Goal: Transaction & Acquisition: Purchase product/service

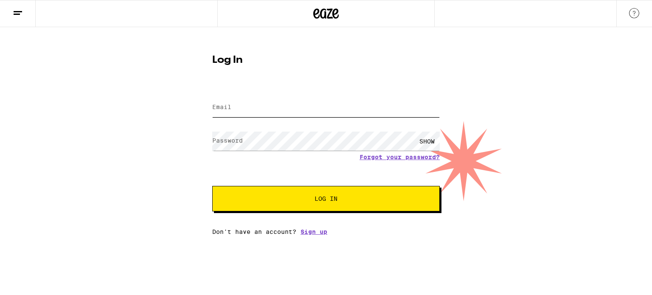
click at [307, 109] on input "Email" at bounding box center [325, 107] width 227 height 19
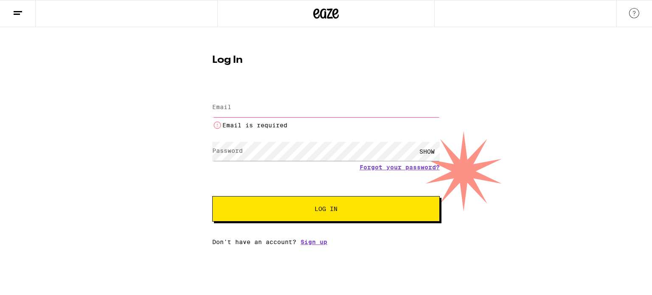
type input "[EMAIL_ADDRESS][DOMAIN_NAME]"
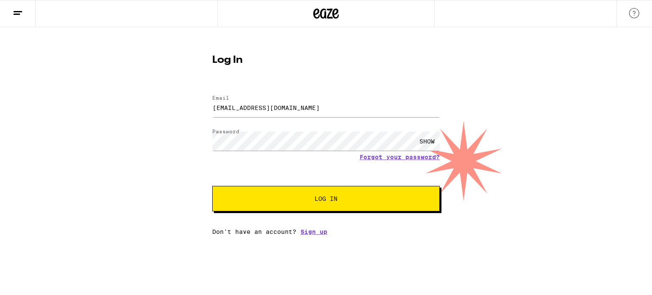
click at [212, 186] on button "Log In" at bounding box center [325, 198] width 227 height 25
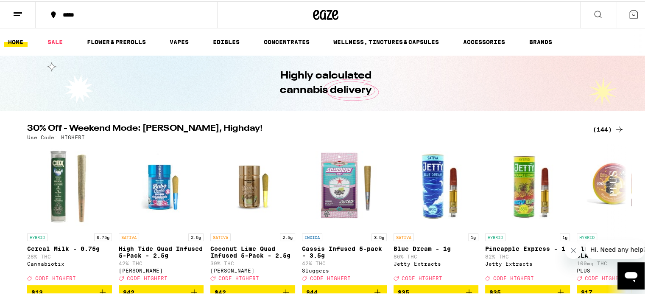
click at [260, 134] on div "Use Code: HIGHFRI" at bounding box center [326, 136] width 598 height 6
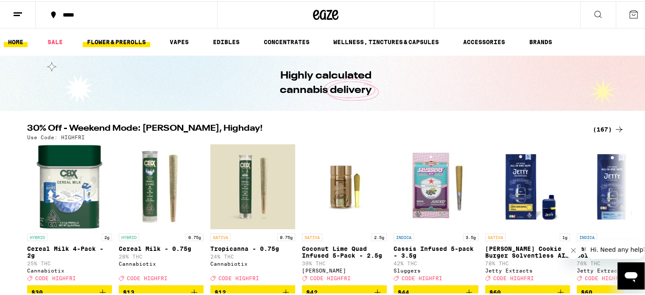
click at [138, 42] on link "FLOWER & PREROLLS" at bounding box center [116, 41] width 67 height 10
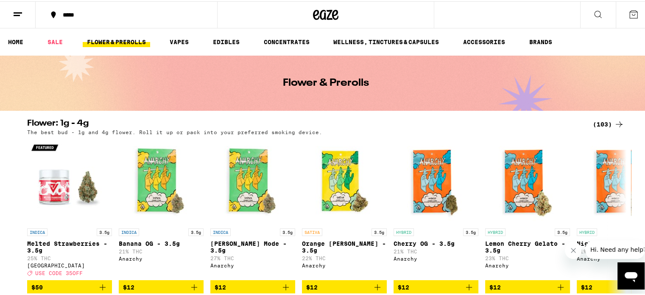
click at [440, 129] on div "The best bud - 1g and 4g flower. Roll it up or pack into your preferred smoking…" at bounding box center [326, 131] width 598 height 6
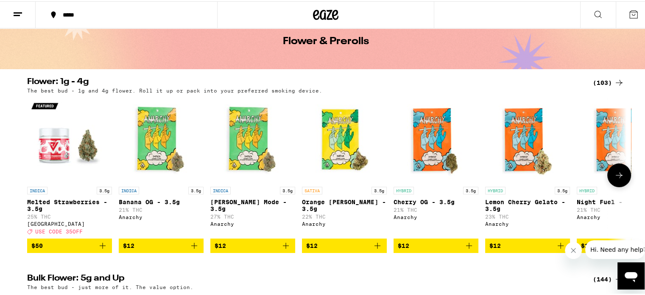
scroll to position [42, 0]
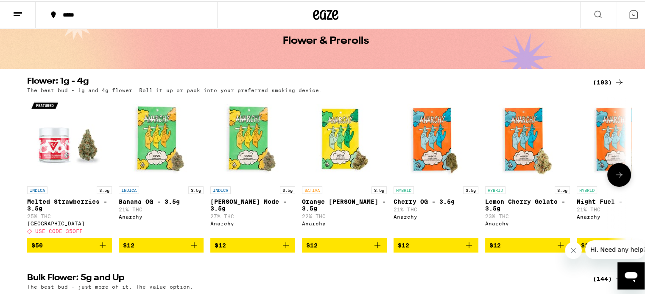
click at [418, 249] on span "$12" at bounding box center [436, 244] width 76 height 10
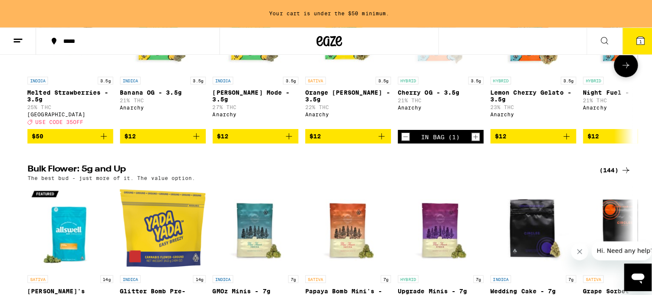
scroll to position [179, 0]
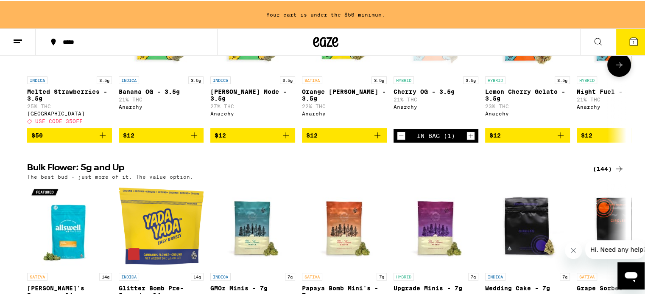
click at [244, 127] on link "INDICA 3.5g [PERSON_NAME] Mode - 3.5g 27% THC Anarchy" at bounding box center [252, 56] width 85 height 141
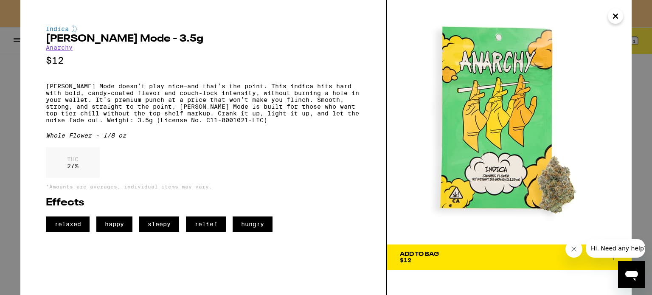
click at [2, 96] on div "Indica [PERSON_NAME] Mode - 3.5g Anarchy $12 [PERSON_NAME] Mode doesn’t play ni…" at bounding box center [326, 147] width 652 height 295
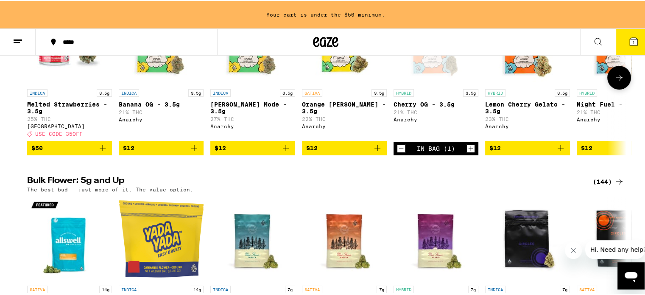
scroll to position [160, 0]
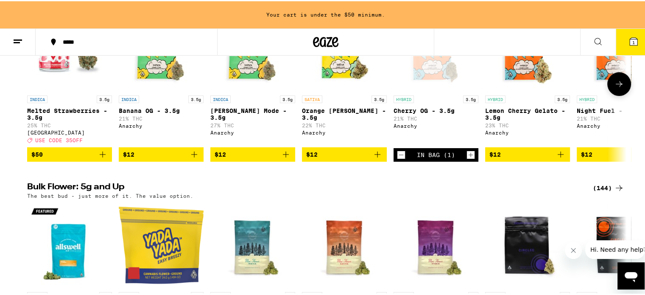
click at [448, 118] on p "21% THC" at bounding box center [436, 118] width 85 height 6
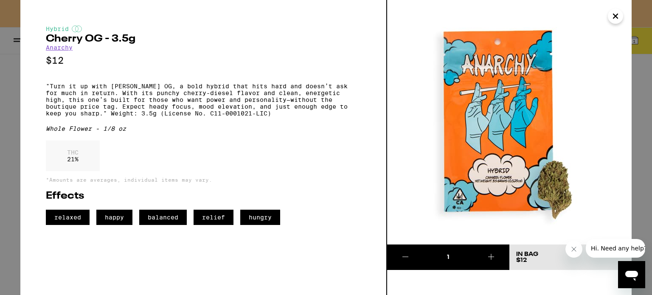
click at [330, 90] on p ""Turn it up with [PERSON_NAME] OG, a bold hybrid that hits hard and doesn’t ask…" at bounding box center [203, 100] width 315 height 34
click at [615, 17] on icon "Close" at bounding box center [615, 16] width 4 height 4
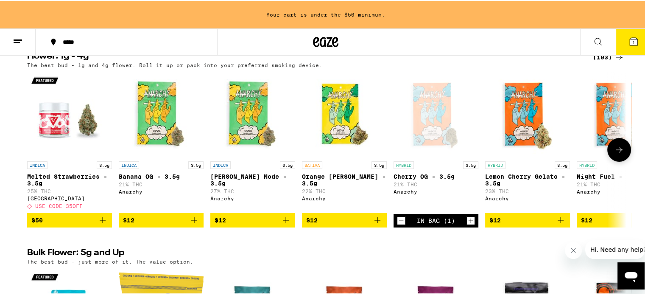
scroll to position [95, 0]
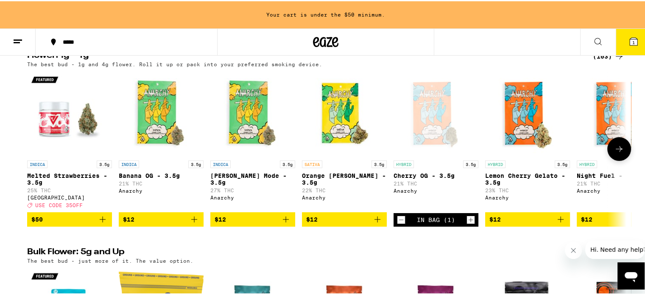
click at [347, 169] on div "SATIVA 3.5g Orange [PERSON_NAME] - 3.5g 22% THC Anarchy" at bounding box center [344, 183] width 85 height 48
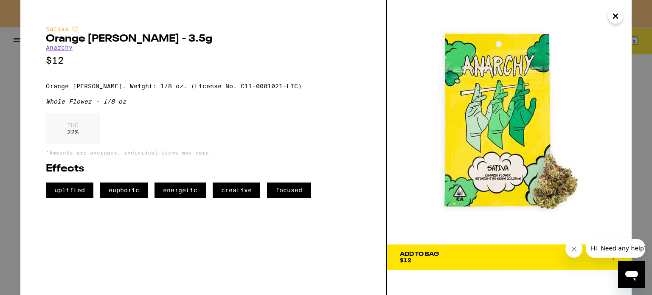
click at [613, 16] on icon "Close" at bounding box center [615, 16] width 10 height 13
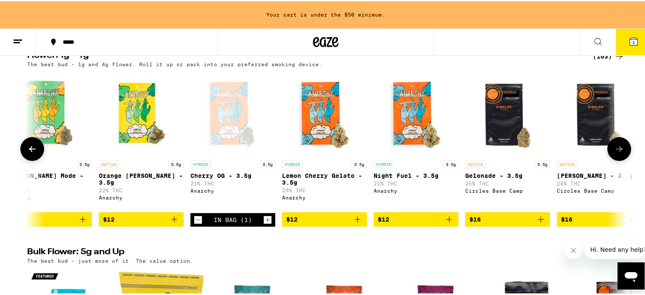
scroll to position [0, 202]
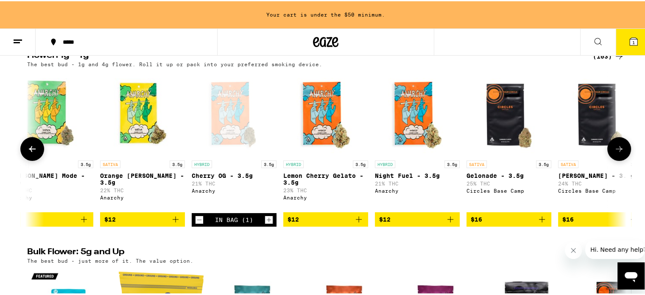
click at [329, 91] on img "Open page for Lemon Cherry Gelato - 3.5g from Anarchy" at bounding box center [325, 112] width 85 height 85
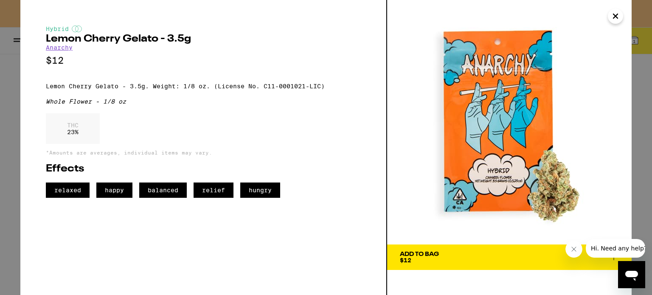
click at [0, 128] on div "Hybrid Lemon Cherry Gelato - 3.5g Anarchy $12 Lemon Cherry Gelato - 3.5g. Weigh…" at bounding box center [326, 147] width 652 height 295
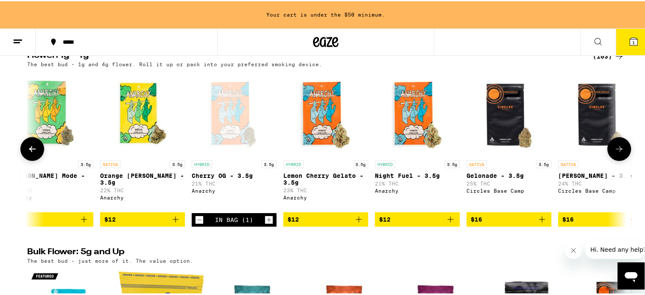
click at [400, 110] on img "Open page for Night Fuel - 3.5g from Anarchy" at bounding box center [417, 112] width 85 height 85
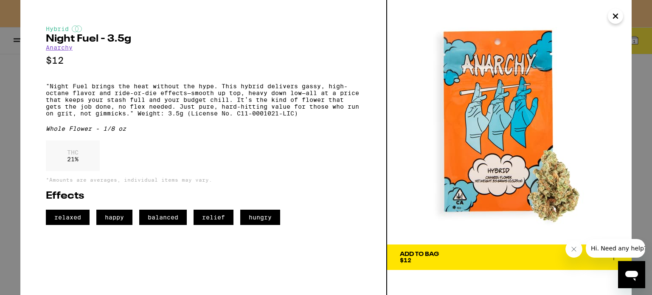
click at [125, 87] on p ""Night Fuel brings the heat without the hype. This hybrid delivers gassy, high-…" at bounding box center [203, 100] width 315 height 34
click at [0, 127] on div "Hybrid Night Fuel - 3.5g Anarchy $12 "Night Fuel brings the heat without the hy…" at bounding box center [326, 147] width 652 height 295
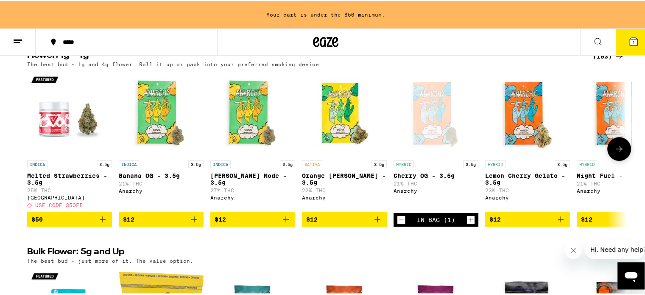
click at [194, 221] on icon "Add to bag" at bounding box center [194, 218] width 6 height 6
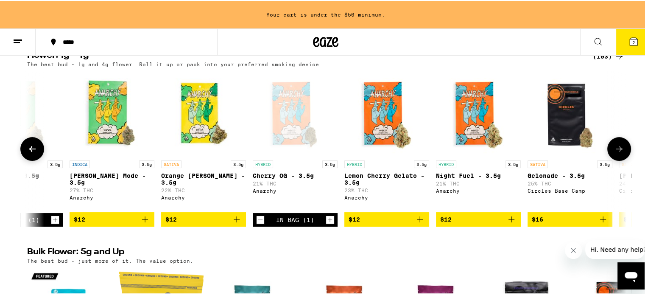
scroll to position [0, 141]
click at [117, 36] on button "*****" at bounding box center [127, 40] width 182 height 25
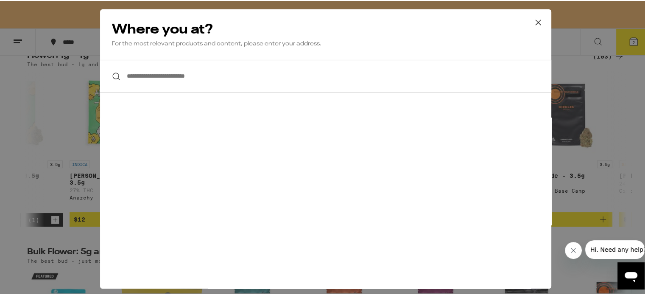
click at [167, 88] on input "**********" at bounding box center [326, 75] width 452 height 33
click at [156, 75] on input "**********" at bounding box center [326, 75] width 452 height 33
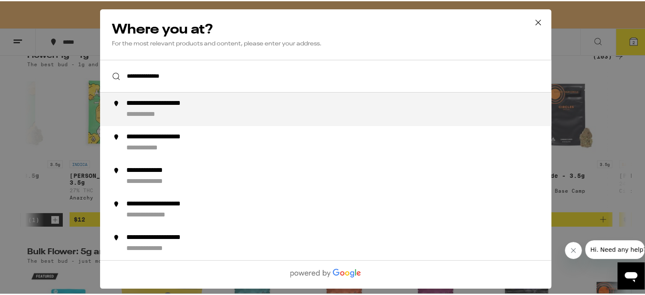
click at [253, 107] on div "**********" at bounding box center [342, 108] width 433 height 20
type input "**********"
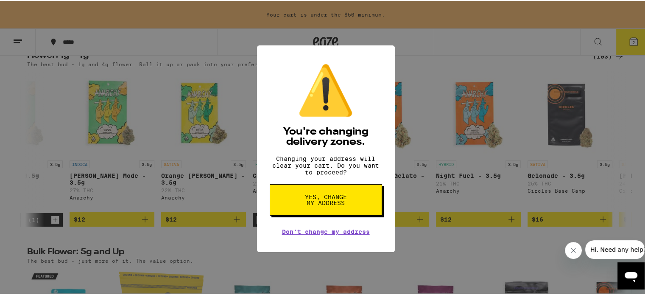
click at [341, 202] on span "Yes, change my address" at bounding box center [326, 199] width 44 height 12
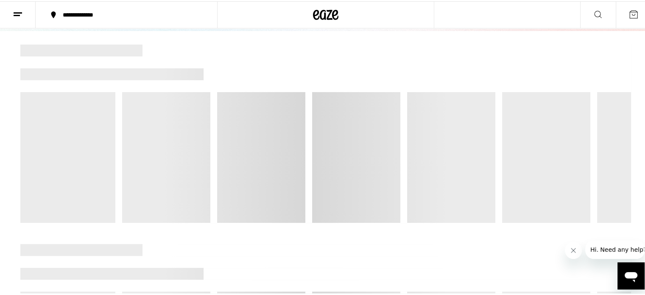
scroll to position [80, 0]
drag, startPoint x: 341, startPoint y: 202, endPoint x: 336, endPoint y: 205, distance: 6.1
click at [336, 205] on div at bounding box center [325, 132] width 611 height 178
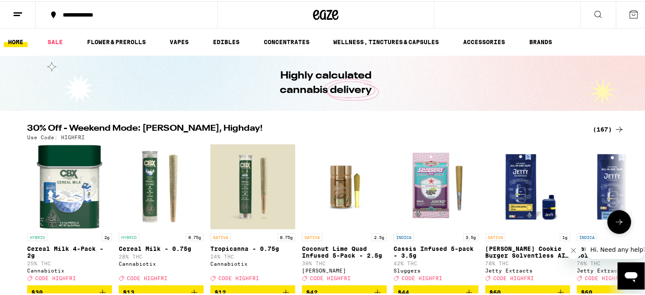
scroll to position [3, 0]
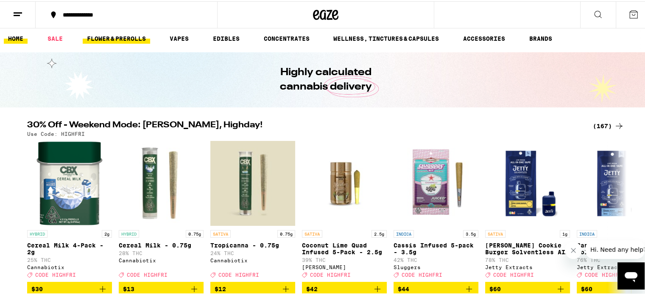
click at [143, 35] on link "FLOWER & PREROLLS" at bounding box center [116, 37] width 67 height 10
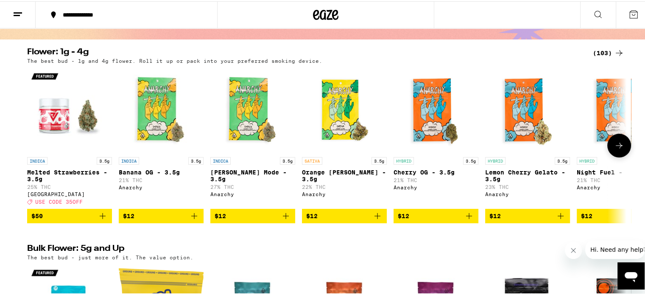
scroll to position [71, 0]
click at [195, 217] on icon "Add to bag" at bounding box center [194, 215] width 10 height 10
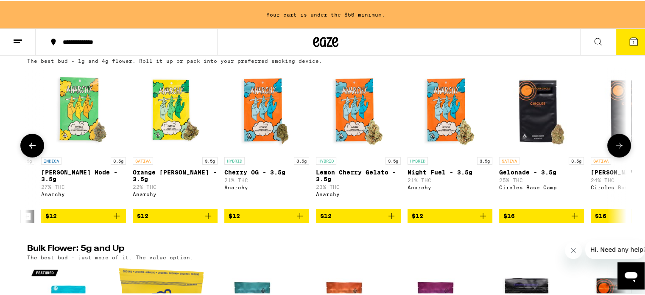
scroll to position [0, 170]
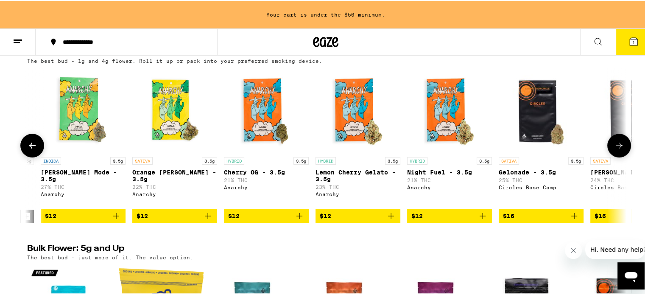
click at [258, 95] on img "Open page for Cherry OG - 3.5g from Anarchy" at bounding box center [266, 109] width 85 height 85
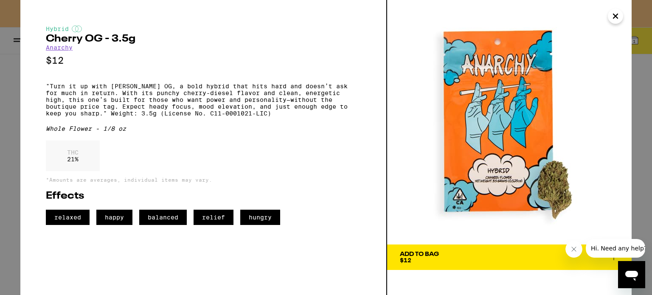
click at [0, 129] on div "Hybrid Cherry OG - 3.5g Anarchy $12 "Turn it up with Cherry OG, a bold hybrid t…" at bounding box center [326, 147] width 652 height 295
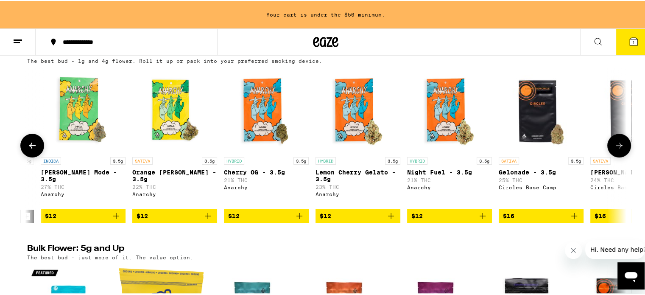
click at [300, 220] on icon "Add to bag" at bounding box center [300, 215] width 10 height 10
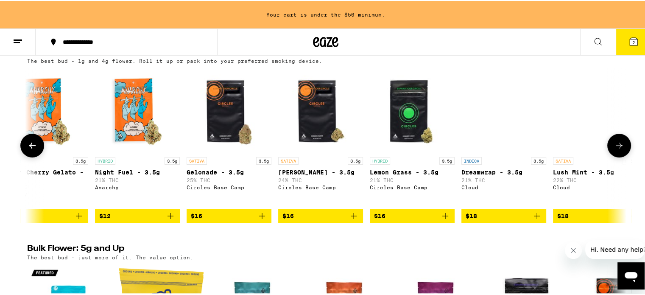
scroll to position [0, 567]
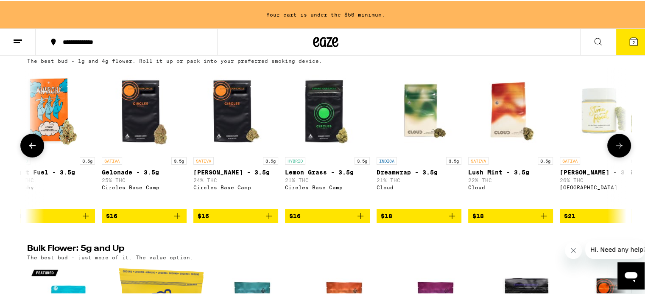
click at [323, 174] on p "Lemon Grass - 3.5g" at bounding box center [327, 171] width 85 height 7
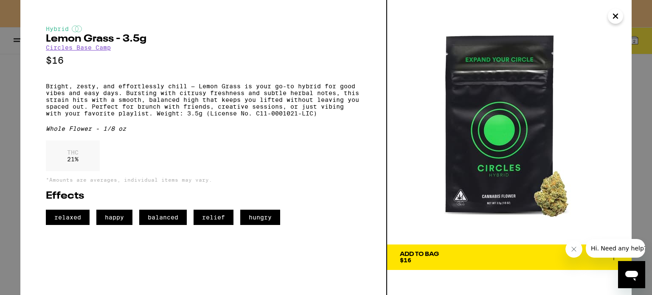
click at [0, 148] on div "Hybrid Lemon Grass - 3.5g Circles Base Camp $16 Bright, zesty, and effortlessly…" at bounding box center [326, 147] width 652 height 295
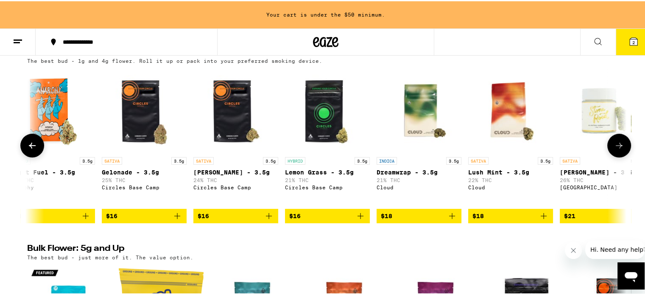
drag, startPoint x: 362, startPoint y: 224, endPoint x: 347, endPoint y: 215, distance: 17.7
click at [347, 215] on button "$16" at bounding box center [327, 215] width 85 height 14
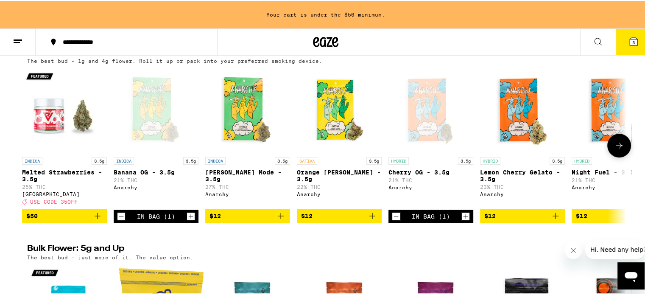
scroll to position [0, 5]
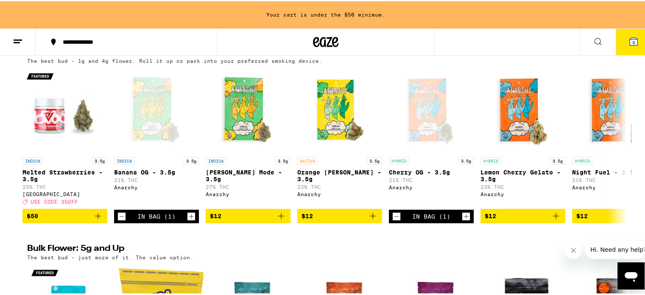
click at [248, 250] on h2 "Bulk Flower: 5g and Up" at bounding box center [305, 248] width 556 height 10
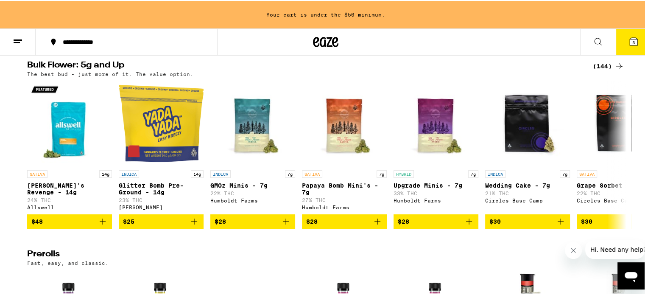
scroll to position [281, 0]
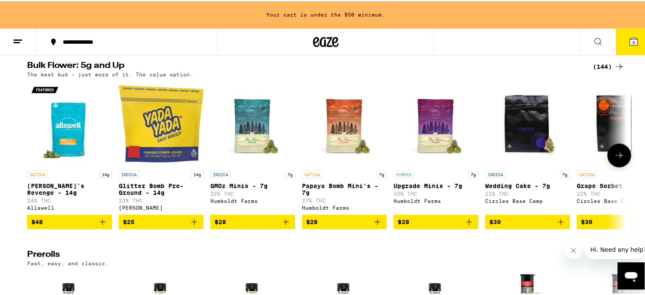
click at [261, 202] on div "Humboldt Farms" at bounding box center [252, 200] width 85 height 6
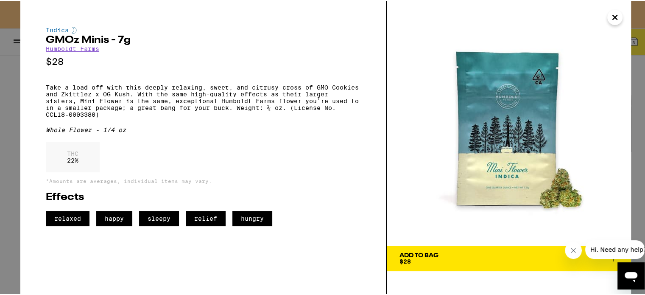
click at [261, 207] on body "**********" at bounding box center [326, 244] width 652 height 1050
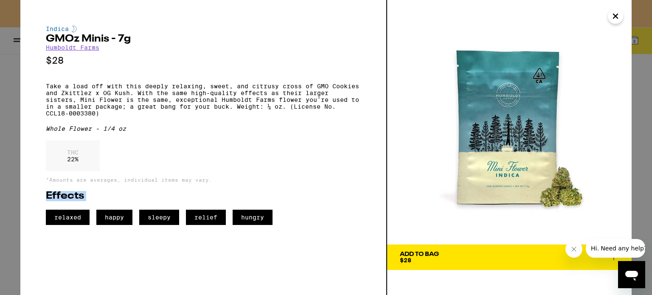
click at [261, 201] on h2 "Effects" at bounding box center [203, 196] width 315 height 10
click at [15, 129] on div "Indica GMOz Minis - 7g Humboldt Farms $28 Take a load off with this deeply rela…" at bounding box center [326, 147] width 652 height 295
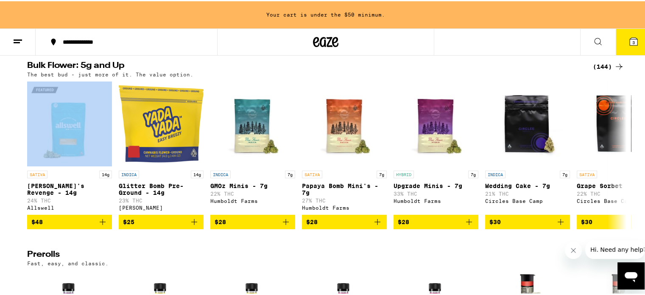
click at [15, 129] on div "Bulk Flower: 5g and Up (144) The best bud - just more of it. The value option. …" at bounding box center [326, 144] width 652 height 168
click at [70, 123] on img "Open page for Jack's Revenge - 14g from Allswell" at bounding box center [69, 122] width 85 height 85
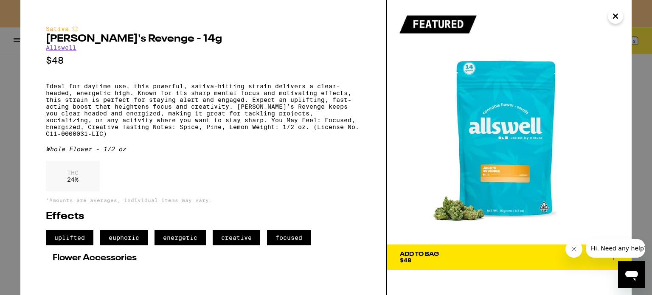
click at [0, 100] on div "Sativa [PERSON_NAME]'s Revenge - 14g Allswell $48 Ideal for daytime use, this p…" at bounding box center [326, 147] width 652 height 295
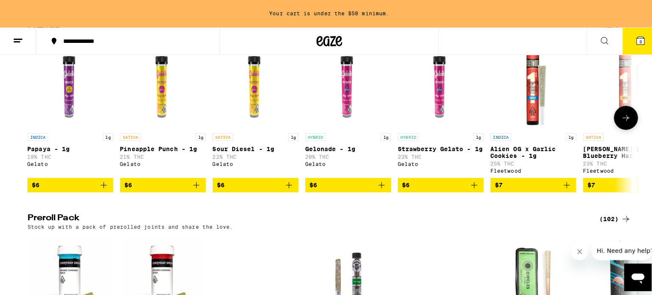
scroll to position [508, 0]
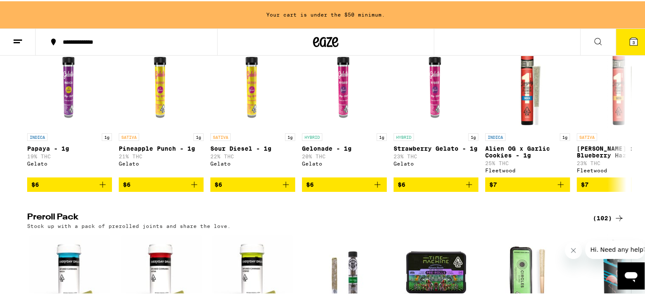
click at [631, 45] on button "3" at bounding box center [634, 41] width 36 height 26
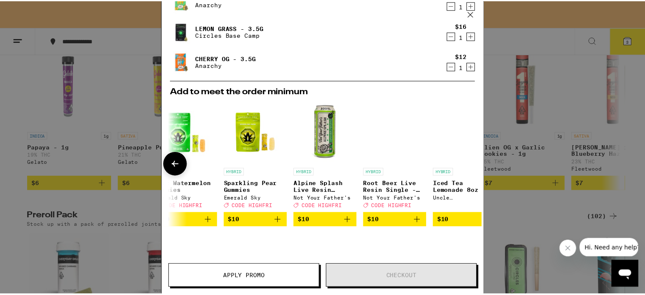
scroll to position [0, 402]
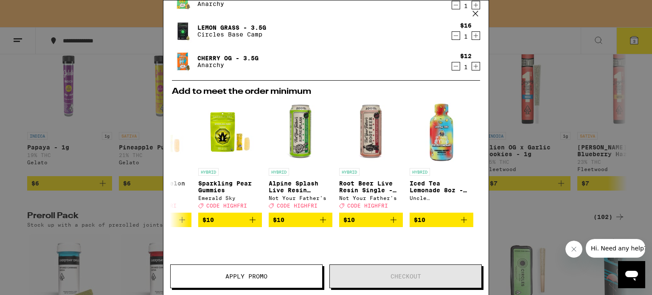
click at [0, 149] on div "Your Cart Your cart is under the $50 minimum. Banana OG - 3.5g Anarchy $12 1 Le…" at bounding box center [326, 147] width 652 height 295
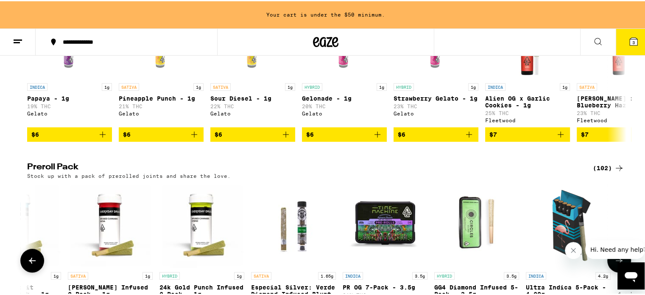
scroll to position [0, 31]
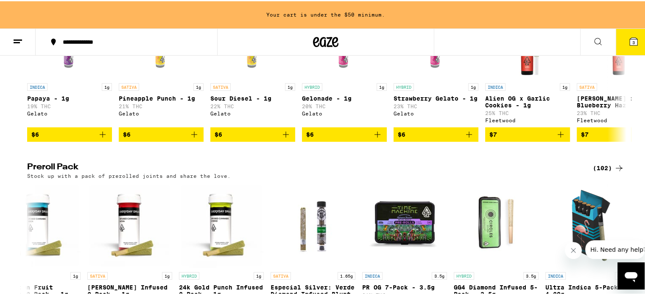
click at [323, 173] on div "Flower: 1g - 4g (103) The best bud - 1g and 4g flower. Roll it up or pack into …" at bounding box center [326, 39] width 652 height 905
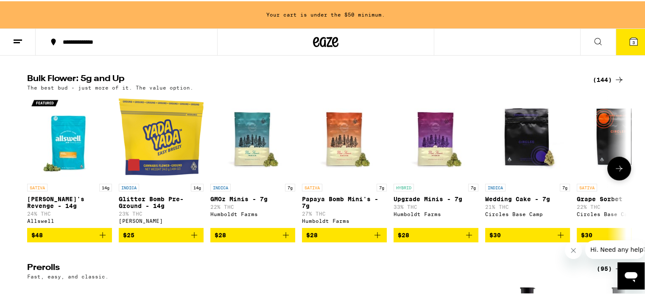
scroll to position [268, 0]
click at [318, 166] on img "Open page for Papaya Bomb Mini's - 7g from Humboldt Farms" at bounding box center [344, 135] width 85 height 85
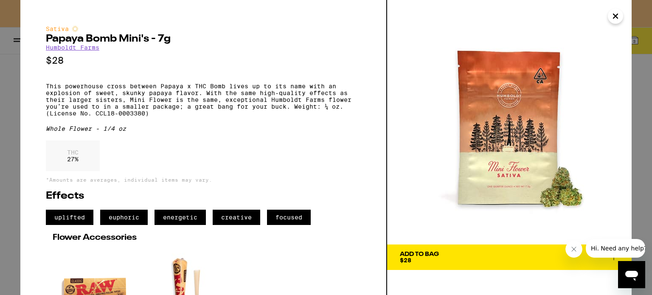
click at [0, 92] on div "Sativa Papaya Bomb Mini's - 7g Humboldt Farms $28 This powerhouse cross between…" at bounding box center [326, 147] width 652 height 295
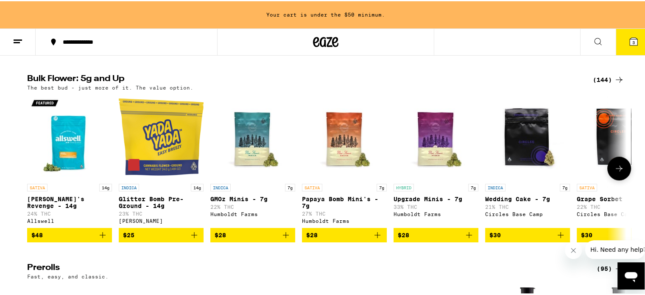
click at [389, 167] on div "SATIVA 14g [PERSON_NAME]'s Revenge - 14g 24% THC Allswell $48 INDICA 14g Glitte…" at bounding box center [325, 167] width 611 height 148
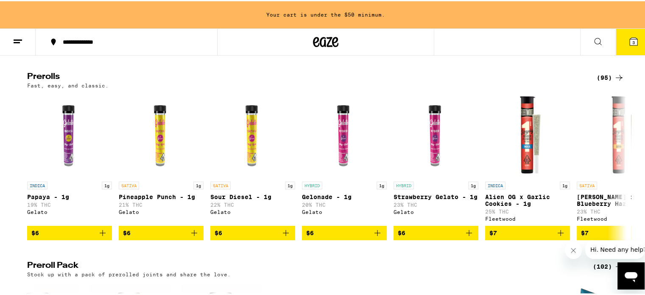
scroll to position [460, 0]
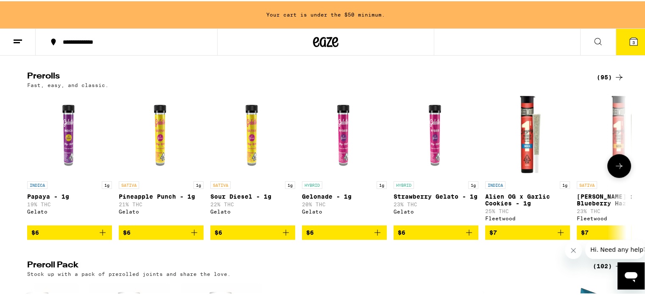
click at [623, 177] on button at bounding box center [620, 165] width 24 height 24
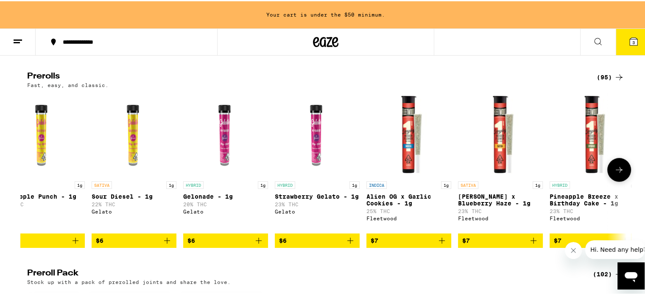
click at [623, 180] on button at bounding box center [620, 169] width 24 height 24
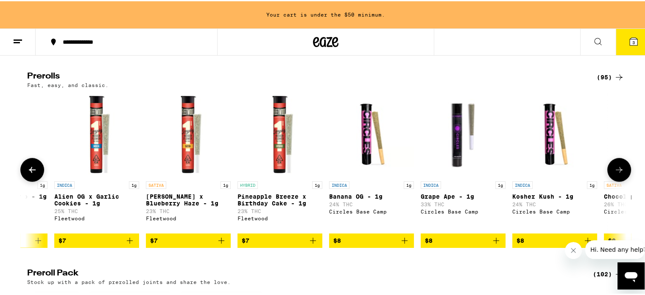
click at [623, 180] on button at bounding box center [620, 169] width 24 height 24
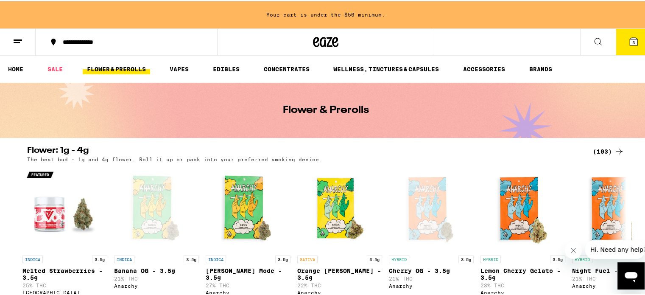
scroll to position [1, 0]
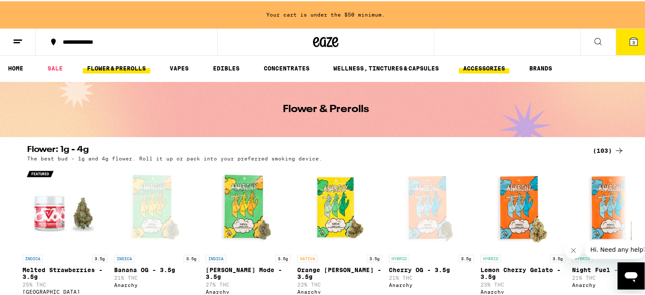
click at [497, 66] on link "ACCESSORIES" at bounding box center [484, 67] width 51 height 10
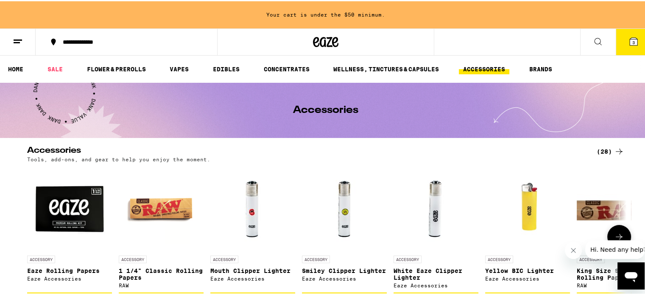
click at [616, 231] on button at bounding box center [620, 236] width 24 height 24
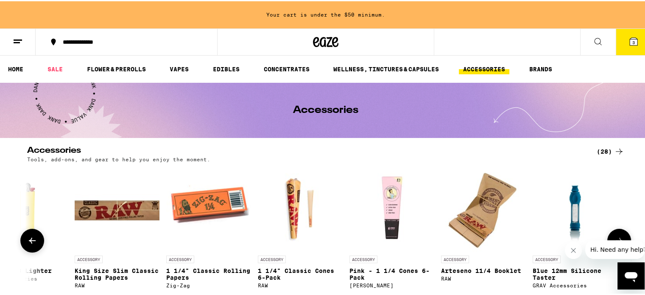
scroll to position [0, 505]
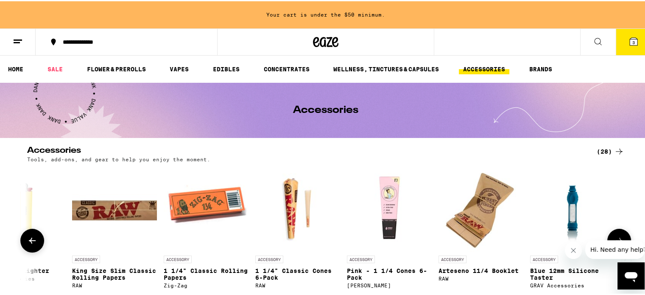
click at [616, 231] on button at bounding box center [620, 239] width 24 height 24
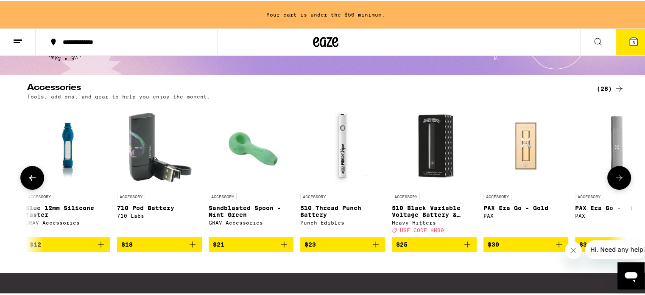
scroll to position [66, 0]
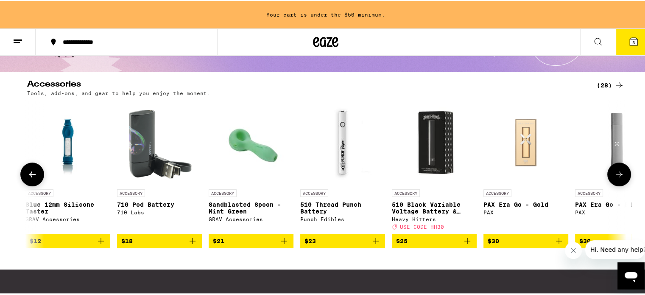
click at [618, 175] on icon at bounding box center [620, 173] width 10 height 10
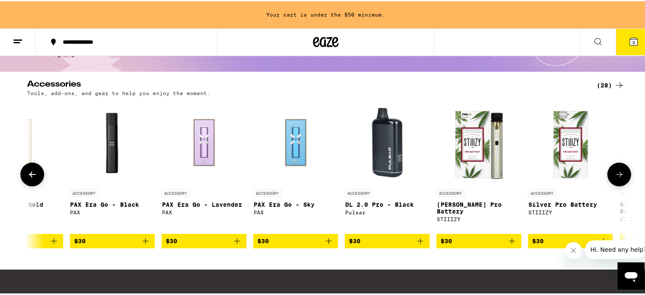
click at [618, 175] on icon at bounding box center [620, 173] width 10 height 10
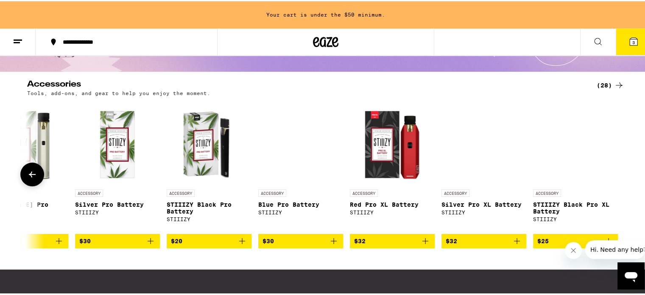
scroll to position [0, 1969]
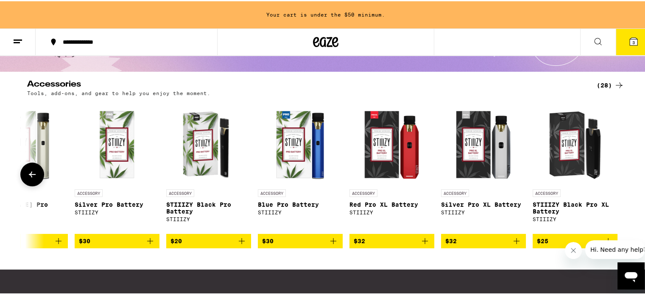
click at [618, 175] on div at bounding box center [620, 173] width 24 height 24
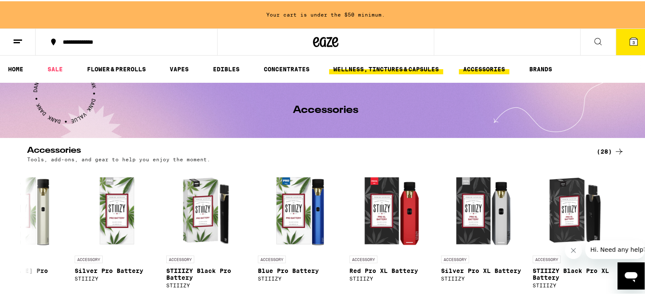
click at [404, 64] on link "WELLNESS, TINCTURES & CAPSULES" at bounding box center [386, 68] width 114 height 10
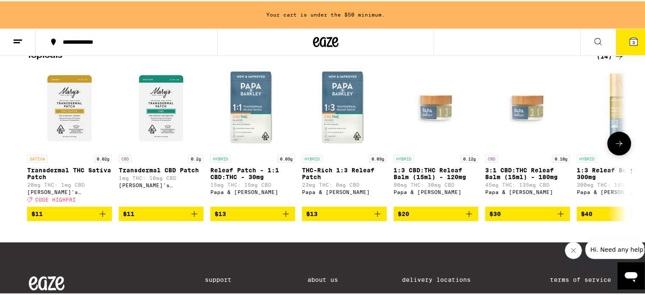
scroll to position [665, 0]
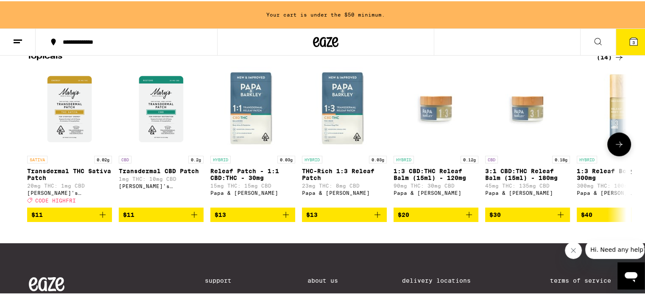
click at [615, 148] on icon at bounding box center [620, 143] width 10 height 10
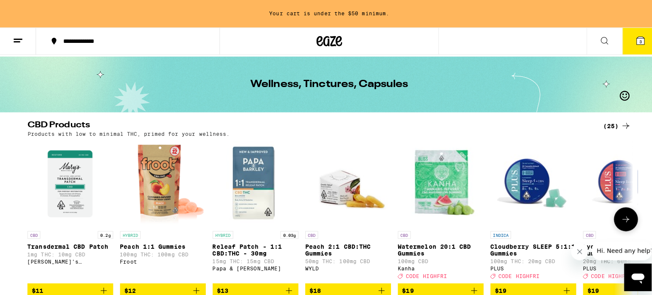
scroll to position [0, 0]
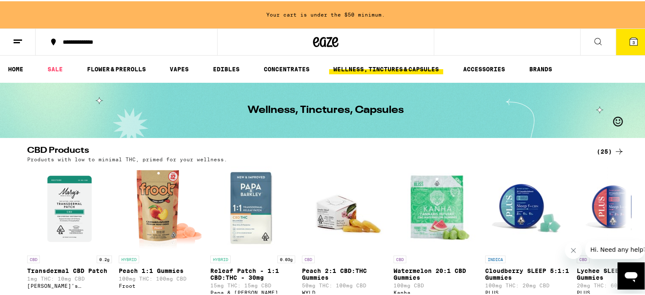
click at [630, 44] on icon at bounding box center [634, 40] width 8 height 8
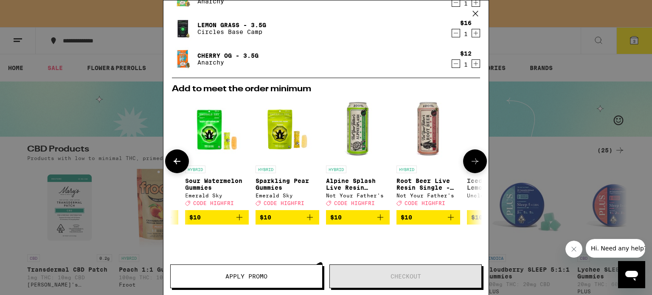
scroll to position [0, 402]
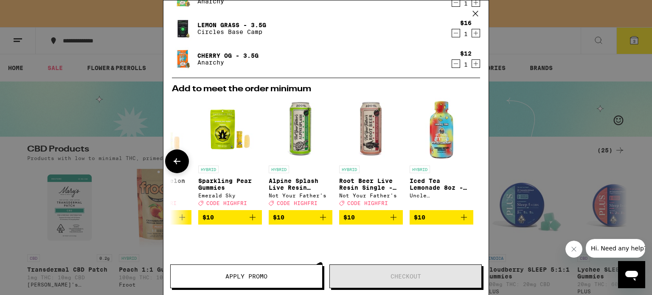
click at [461, 216] on icon "Add to bag" at bounding box center [464, 217] width 10 height 10
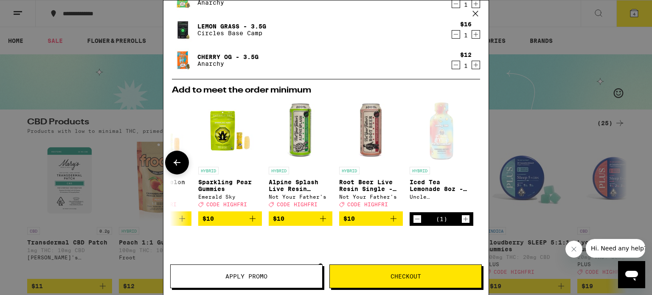
scroll to position [42, 0]
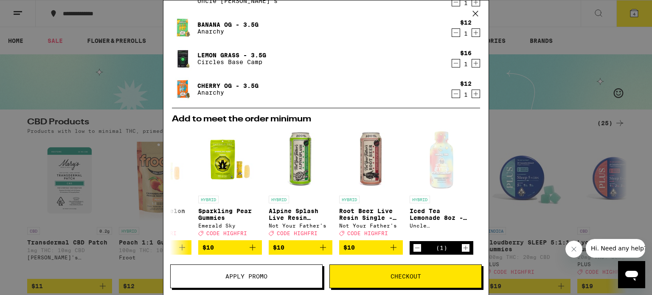
click at [268, 283] on button "Apply Promo" at bounding box center [246, 276] width 152 height 24
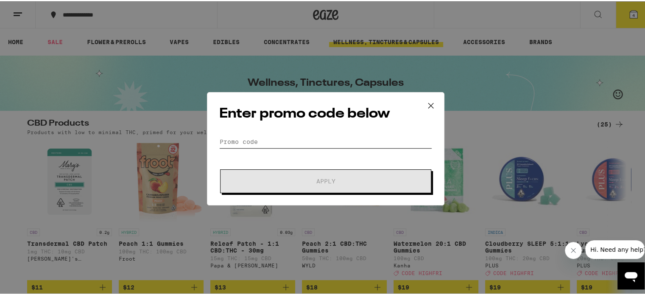
click at [278, 140] on input "Promo Code" at bounding box center [325, 140] width 213 height 13
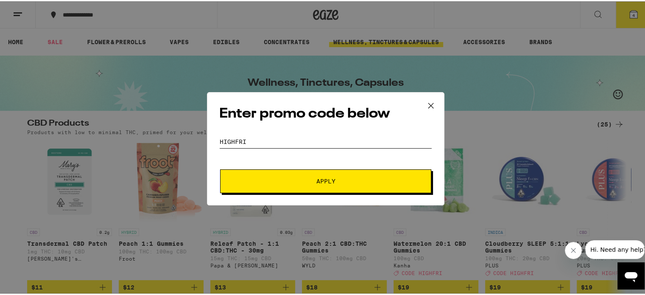
type input "highfri"
click at [220, 168] on button "Apply" at bounding box center [325, 180] width 211 height 24
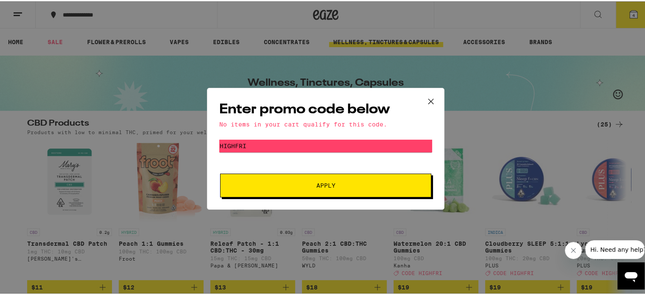
click at [426, 103] on icon at bounding box center [431, 100] width 13 height 13
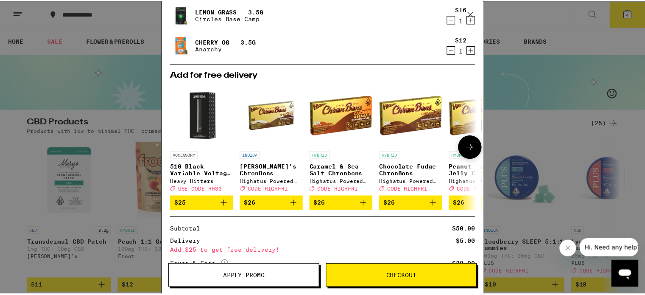
scroll to position [169, 0]
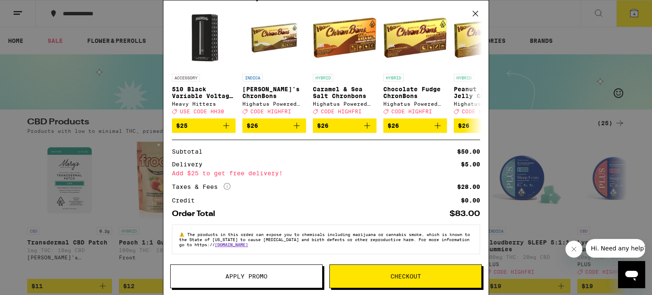
click at [256, 174] on div "Add $25 to get free delivery!" at bounding box center [326, 173] width 308 height 6
click at [521, 140] on div "Your Cart Iced Tea Lemonade 8oz - 100mg Uncle [PERSON_NAME]'s $10 1 Banana OG -…" at bounding box center [326, 147] width 652 height 295
